Goal: Find contact information: Find contact information

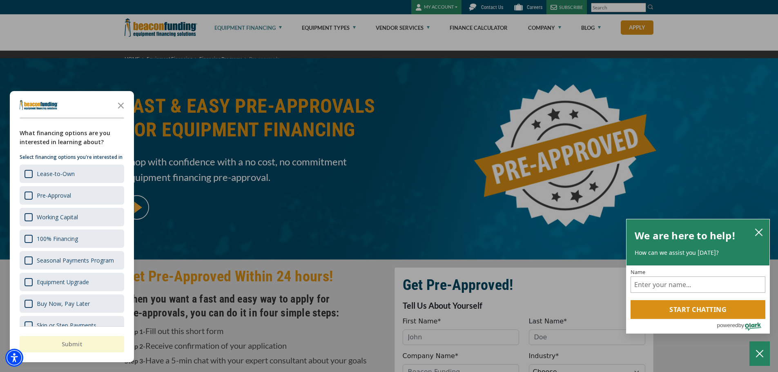
click at [309, 78] on div "button" at bounding box center [389, 186] width 778 height 372
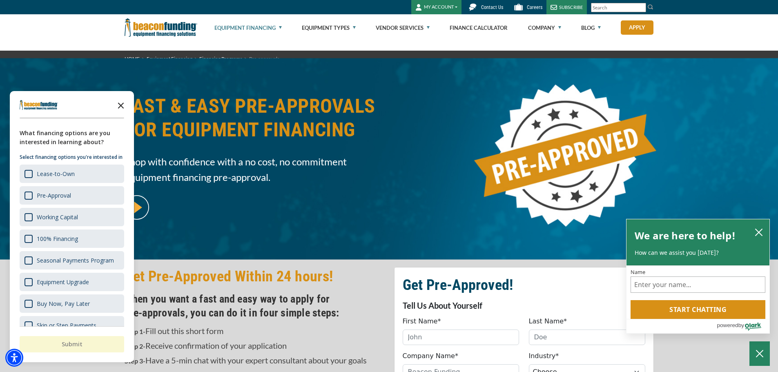
click at [124, 107] on icon "Close the survey" at bounding box center [121, 105] width 16 height 16
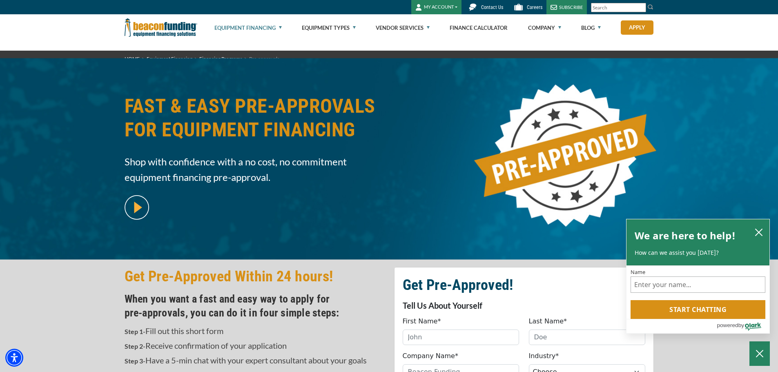
click at [481, 10] on span "Contact Us" at bounding box center [492, 7] width 22 height 6
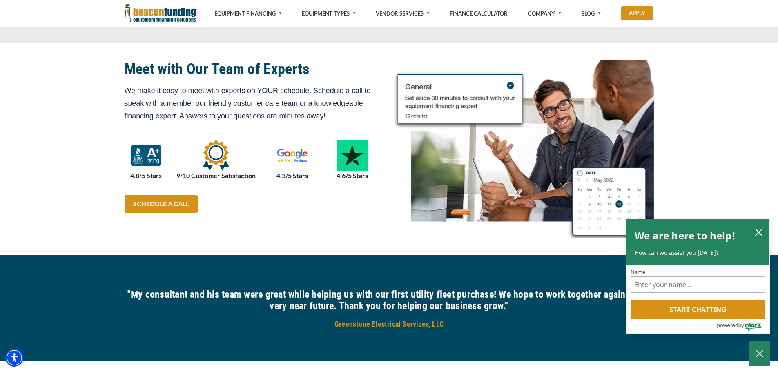
scroll to position [531, 0]
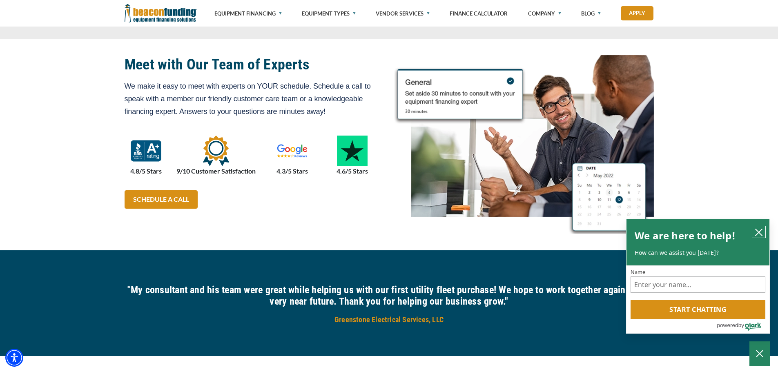
click at [760, 228] on icon "close chatbox" at bounding box center [759, 232] width 8 height 8
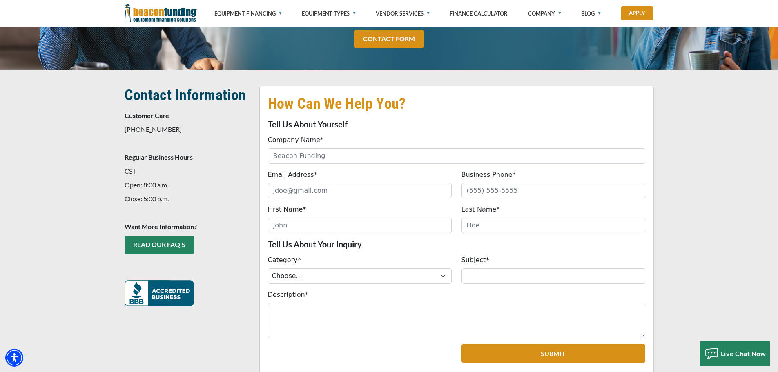
scroll to position [163, 0]
